Goal: Task Accomplishment & Management: Manage account settings

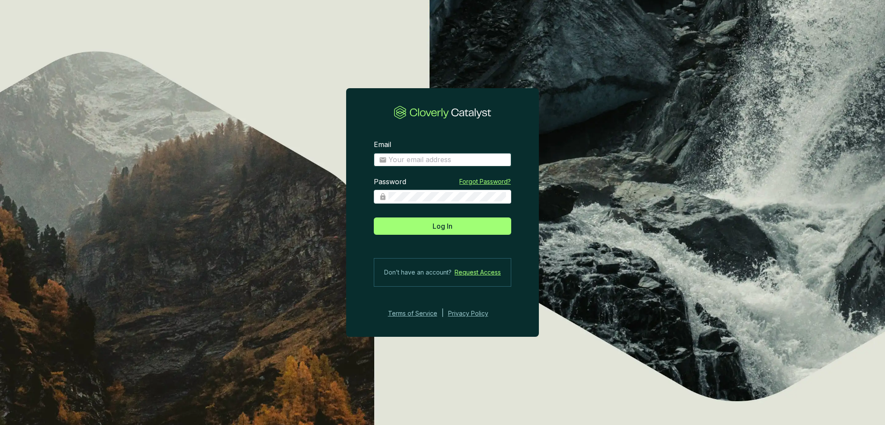
click at [404, 159] on input "Email" at bounding box center [448, 160] width 118 height 10
type input "[EMAIL_ADDRESS][DOMAIN_NAME]"
click at [414, 226] on button "Log In" at bounding box center [442, 225] width 137 height 17
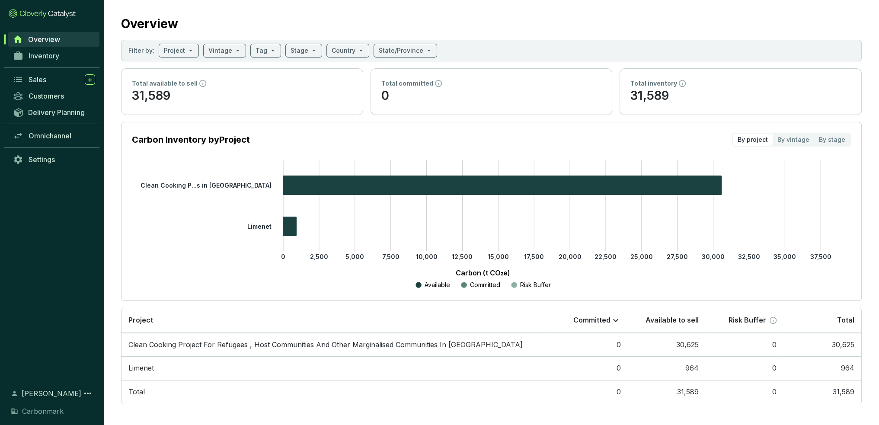
scroll to position [12, 0]
click at [55, 57] on span "Inventory" at bounding box center [44, 55] width 31 height 9
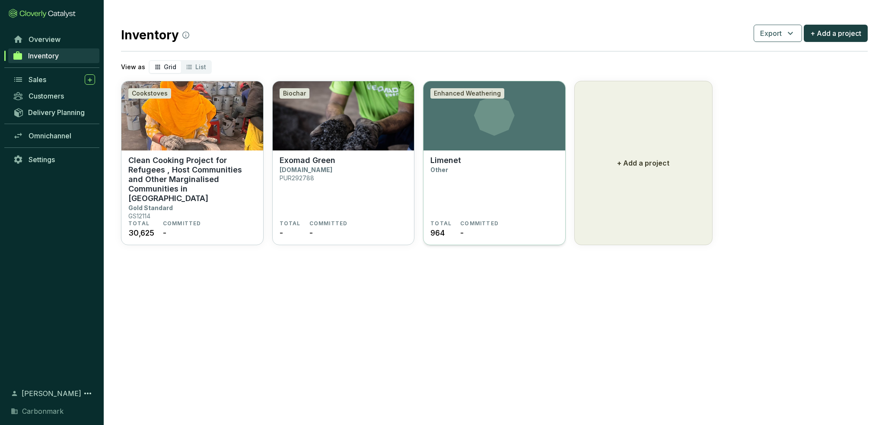
click at [460, 158] on p "Limenet" at bounding box center [446, 161] width 31 height 10
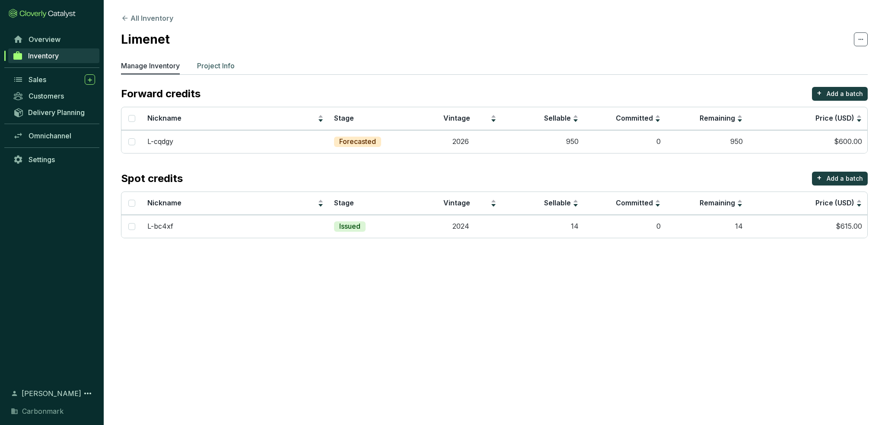
click at [206, 61] on p "Project Info" at bounding box center [216, 66] width 38 height 10
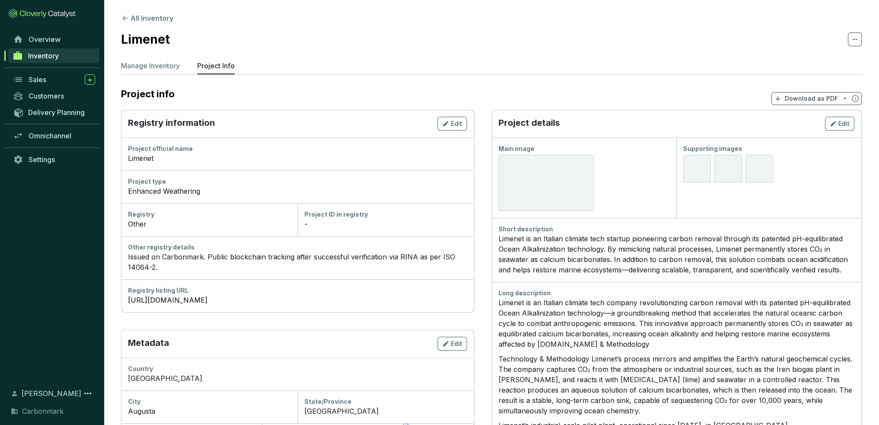
click at [541, 181] on div at bounding box center [546, 183] width 95 height 56
click at [840, 119] on span "Edit" at bounding box center [843, 123] width 11 height 9
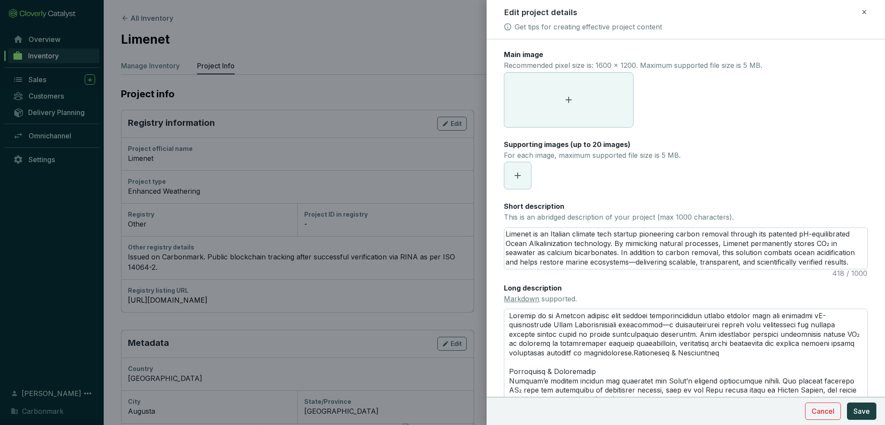
click at [568, 100] on icon at bounding box center [569, 100] width 10 height 10
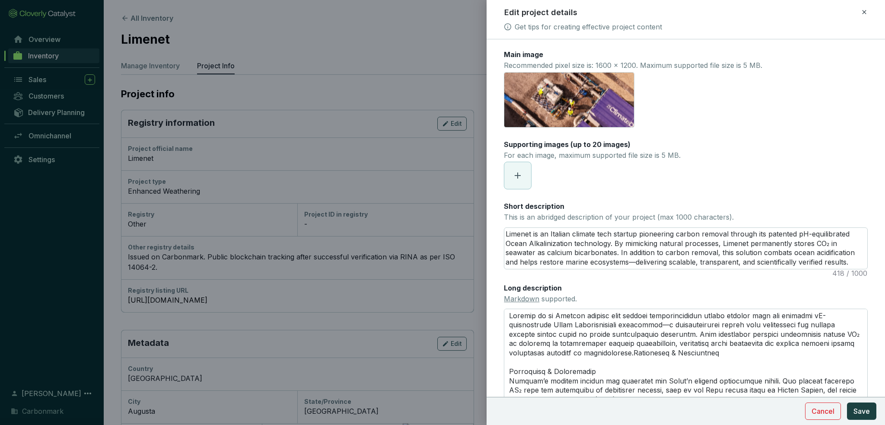
click at [518, 179] on icon at bounding box center [518, 175] width 10 height 10
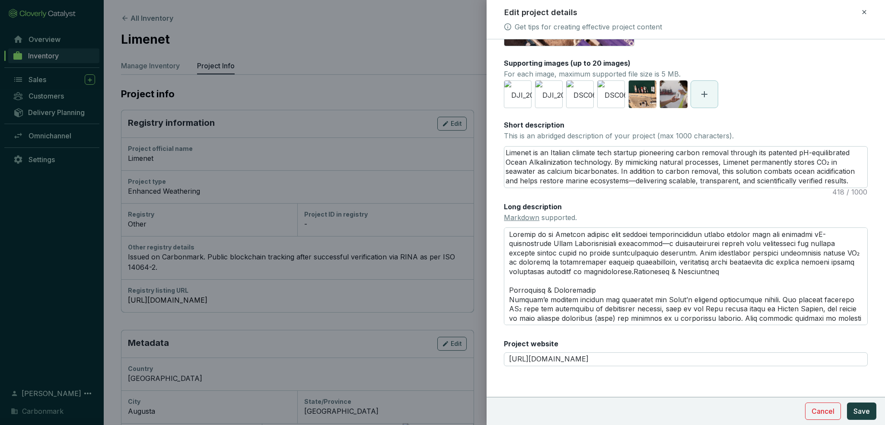
scroll to position [84, 0]
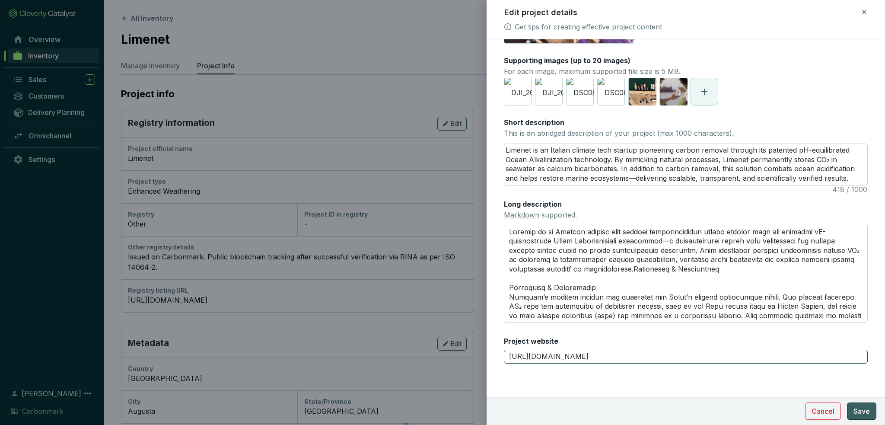
drag, startPoint x: 862, startPoint y: 414, endPoint x: 740, endPoint y: 356, distance: 134.8
click at [862, 414] on span "Save" at bounding box center [862, 411] width 16 height 10
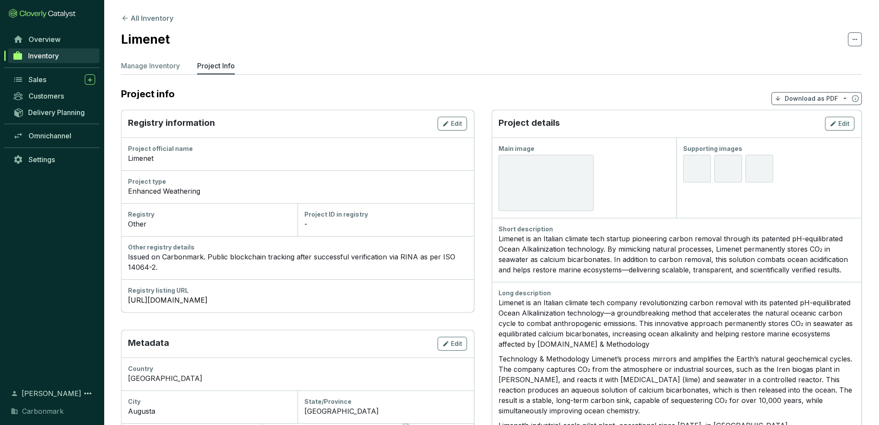
click at [737, 90] on section "Project info Download as PDF" at bounding box center [491, 98] width 741 height 23
click at [634, 141] on div "Main image" at bounding box center [584, 177] width 185 height 80
